Goal: Task Accomplishment & Management: Manage account settings

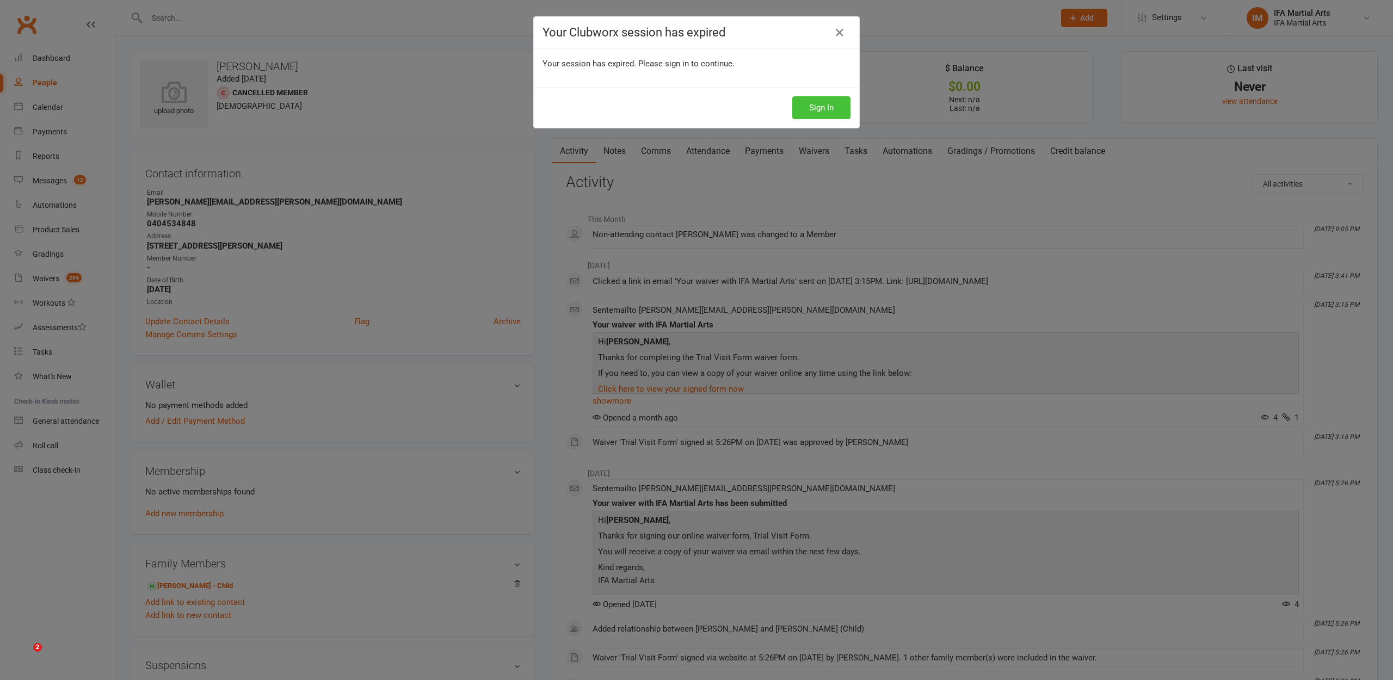
click at [217, 231] on div "Your Clubworx session has expired Your session has expired. Please sign in to c…" at bounding box center [696, 340] width 1393 height 680
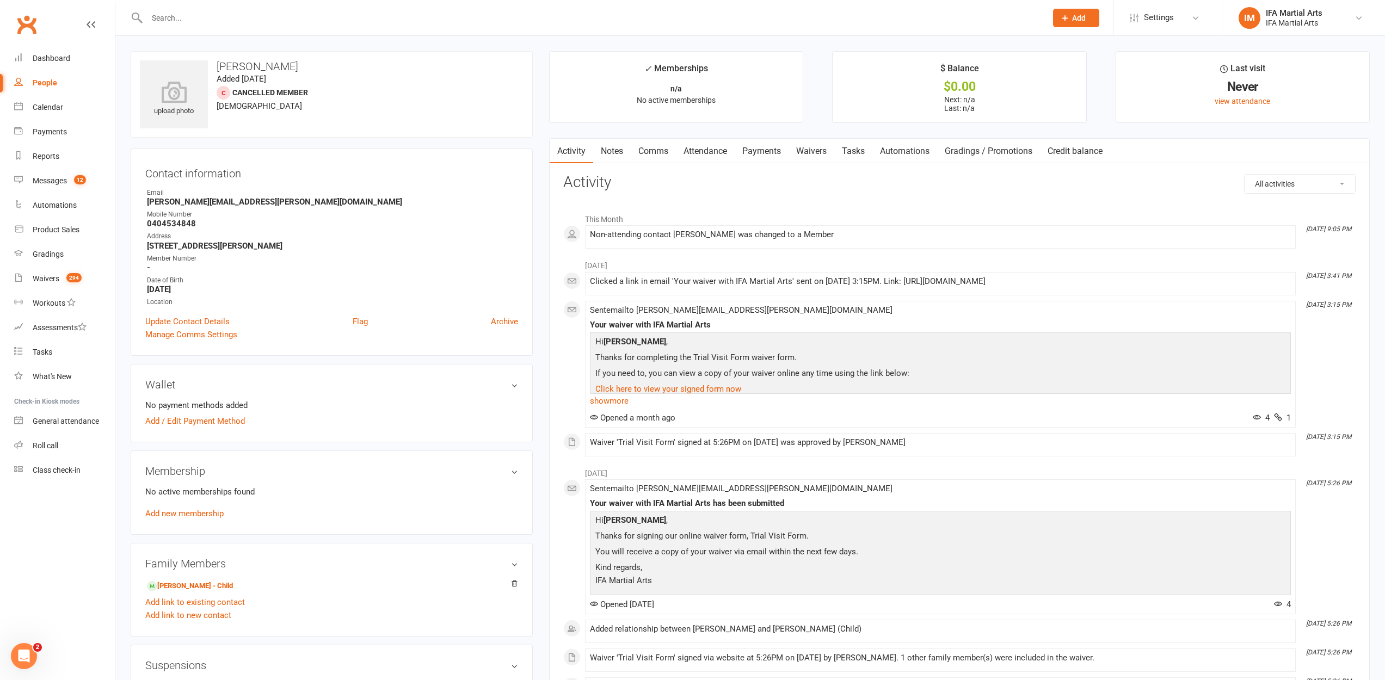
click at [150, 21] on input "text" at bounding box center [591, 17] width 895 height 15
type input "r"
type input "levi"
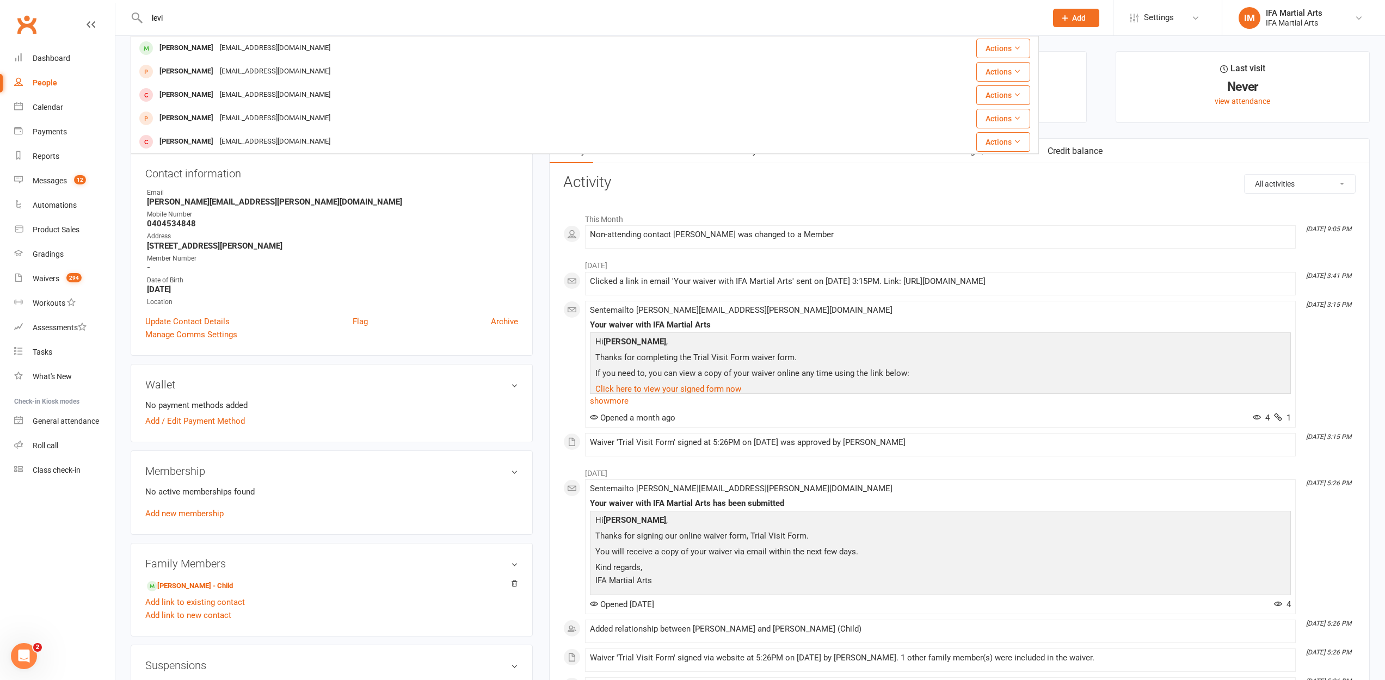
click at [185, 40] on div "[PERSON_NAME] [EMAIL_ADDRESS][DOMAIN_NAME]" at bounding box center [479, 48] width 695 height 22
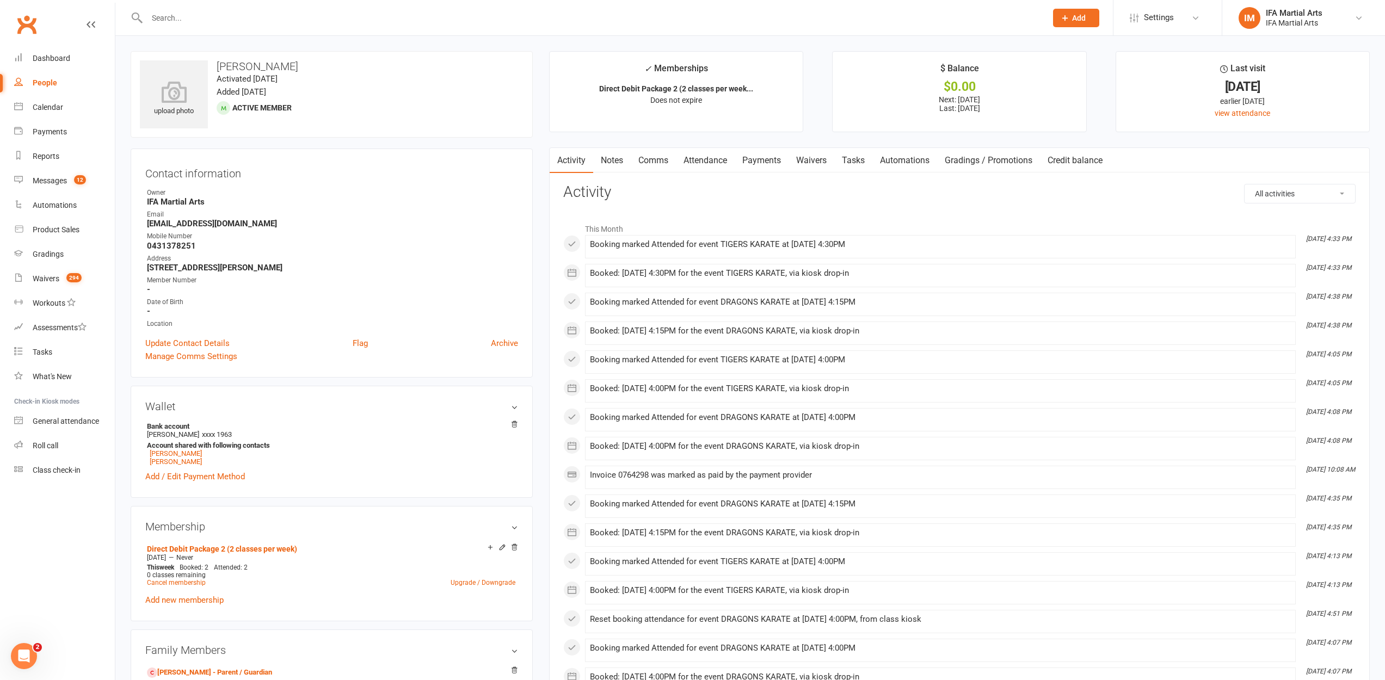
scroll to position [71, 0]
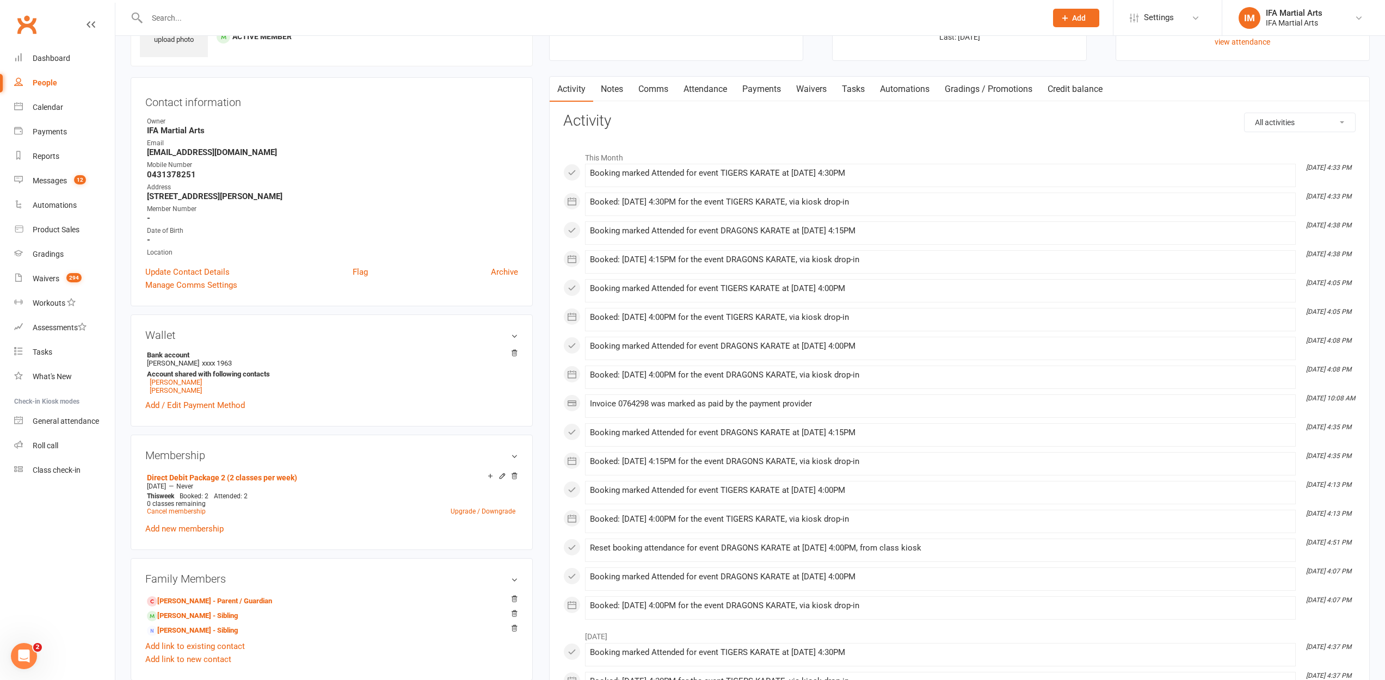
click at [208, 534] on div "Direct Debit Package 2 (2 classes per week) [DATE] — Never This week Booked: 2 …" at bounding box center [331, 501] width 373 height 65
click at [209, 530] on link "Add new membership" at bounding box center [184, 529] width 78 height 10
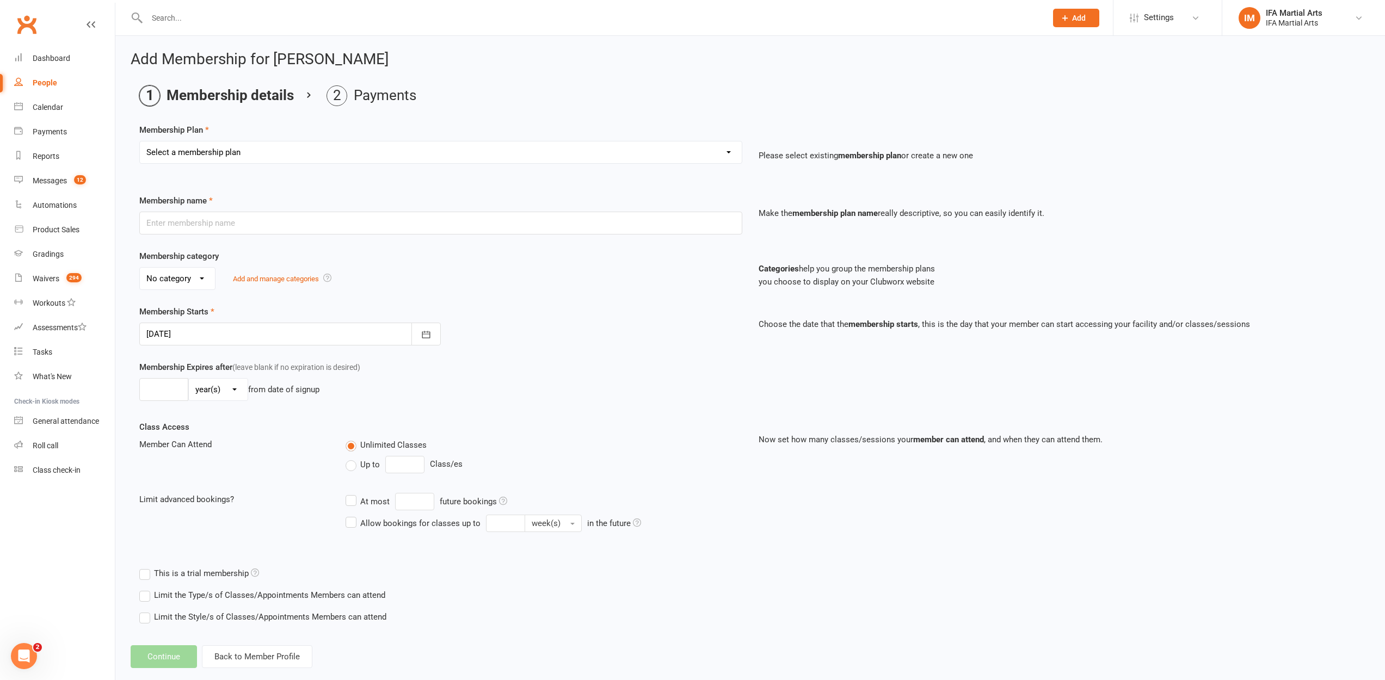
scroll to position [1, 0]
click at [181, 155] on select "Select a membership plan Create new Membership Plan IFA MEMBERSHIP FEE Casual v…" at bounding box center [441, 152] width 602 height 22
click at [281, 219] on input "text" at bounding box center [440, 222] width 603 height 23
click at [176, 218] on input "text" at bounding box center [440, 222] width 603 height 23
click at [47, 62] on div "Dashboard" at bounding box center [52, 58] width 38 height 9
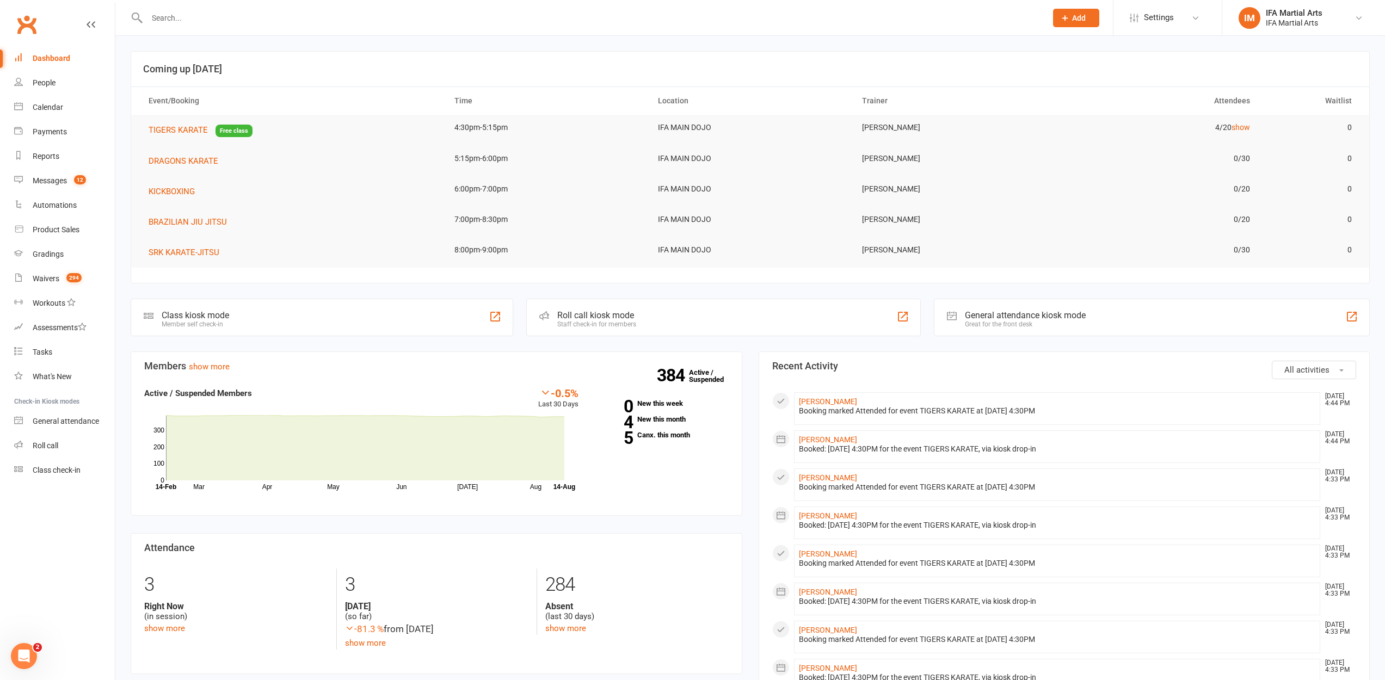
click at [186, 21] on input "text" at bounding box center [591, 17] width 895 height 15
click at [172, 19] on input "text" at bounding box center [591, 17] width 895 height 15
click at [164, 19] on input "text" at bounding box center [591, 17] width 895 height 15
